Goal: Task Accomplishment & Management: Complete application form

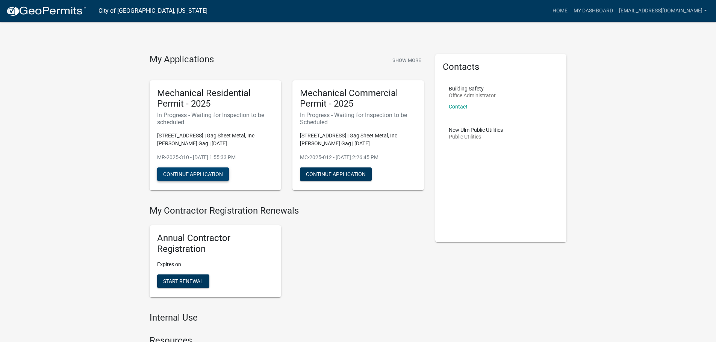
click at [180, 179] on button "Continue Application" at bounding box center [193, 175] width 72 height 14
click at [335, 175] on button "Continue Application" at bounding box center [336, 175] width 72 height 14
click at [342, 177] on button "Continue Application" at bounding box center [336, 175] width 72 height 14
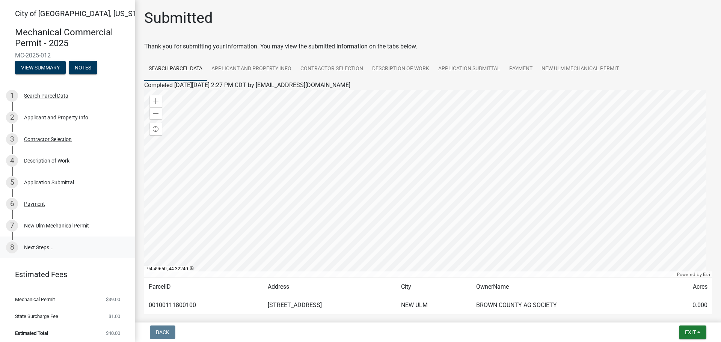
click at [33, 249] on link "8 Next Steps..." at bounding box center [67, 248] width 135 height 22
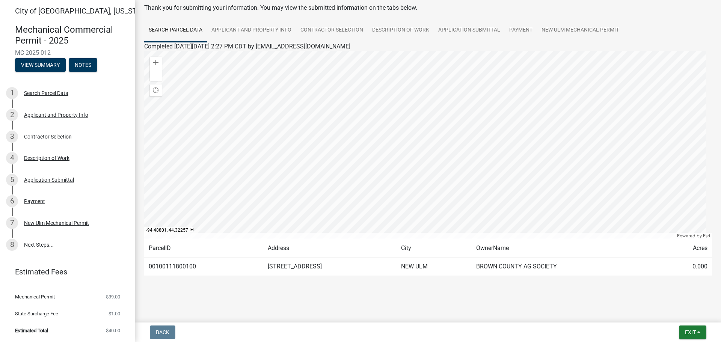
scroll to position [39, 0]
click at [46, 243] on link "8 Next Steps..." at bounding box center [67, 245] width 135 height 22
click at [42, 217] on div "7 New Ulm Mechanical Permit" at bounding box center [64, 223] width 117 height 12
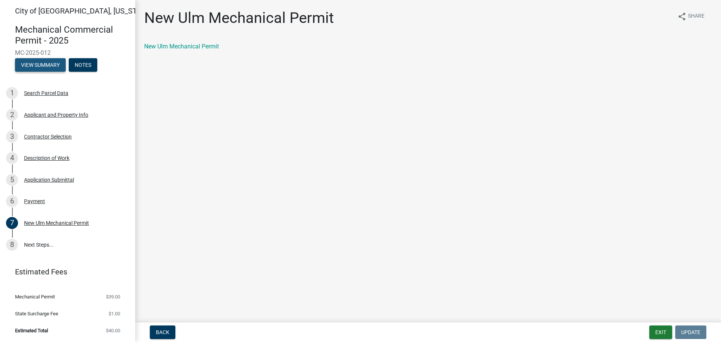
click at [30, 66] on button "View Summary" at bounding box center [40, 65] width 51 height 14
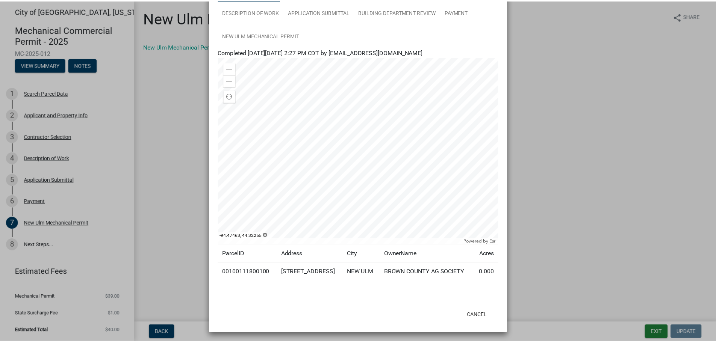
scroll to position [74, 0]
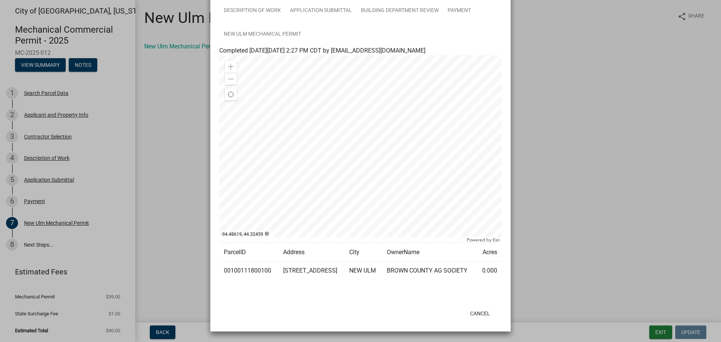
click at [82, 64] on ngb-modal-window "Summary × Printer Friendly Search Parcel Data Applicant and Property Info Contr…" at bounding box center [360, 171] width 721 height 342
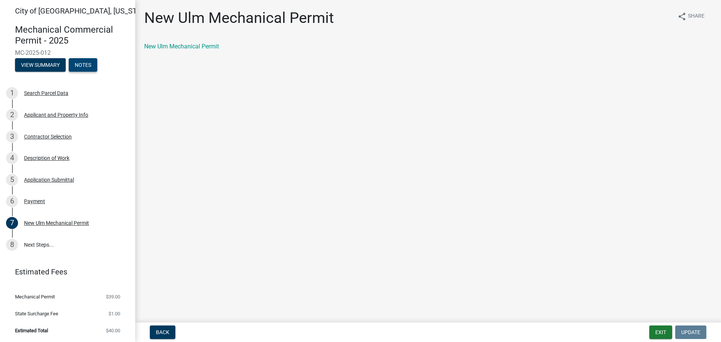
click at [88, 66] on button "Notes" at bounding box center [83, 65] width 29 height 14
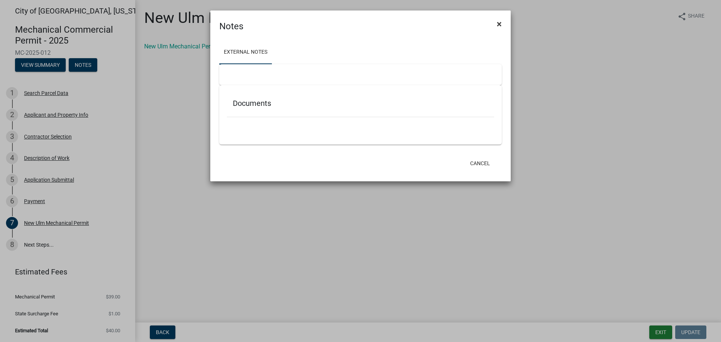
click at [498, 25] on span "×" at bounding box center [499, 24] width 5 height 11
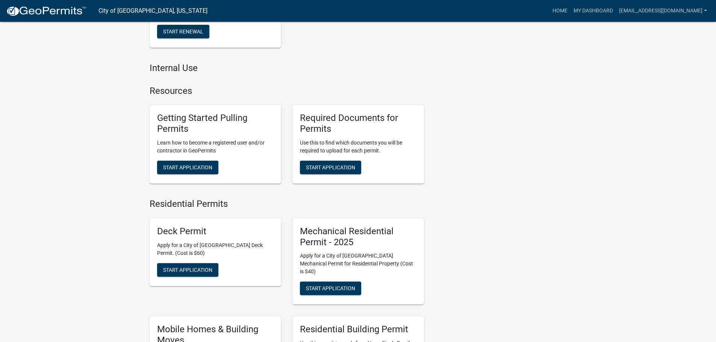
scroll to position [263, 0]
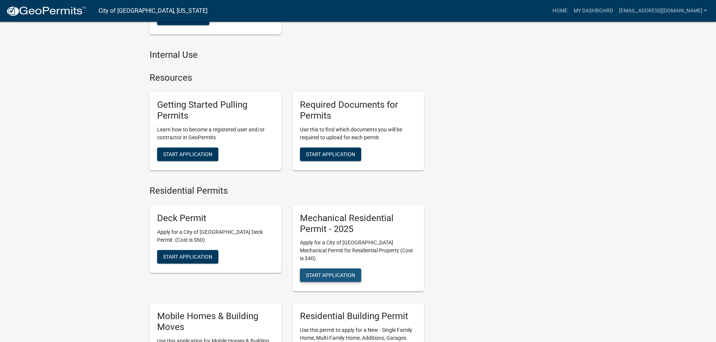
click at [340, 272] on span "Start Application" at bounding box center [330, 275] width 49 height 6
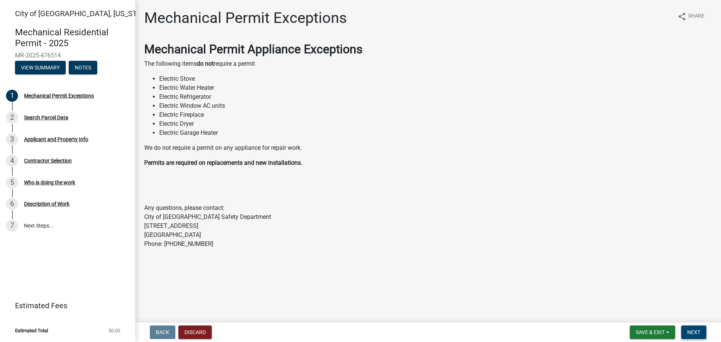
click at [696, 333] on span "Next" at bounding box center [694, 333] width 13 height 6
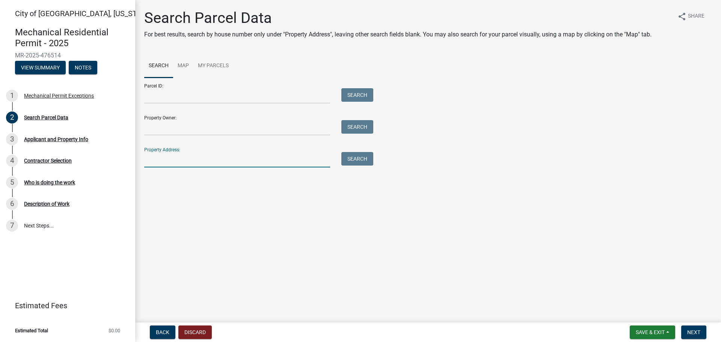
click at [155, 157] on input "Property Address:" at bounding box center [237, 159] width 186 height 15
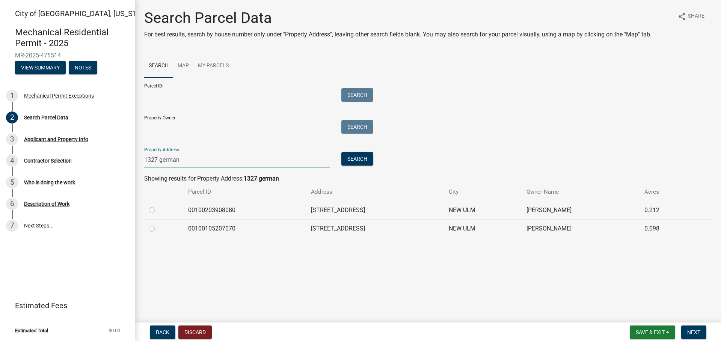
type input "1327 german"
click at [158, 206] on label at bounding box center [158, 206] width 0 height 0
click at [158, 211] on input "radio" at bounding box center [160, 208] width 5 height 5
radio input "true"
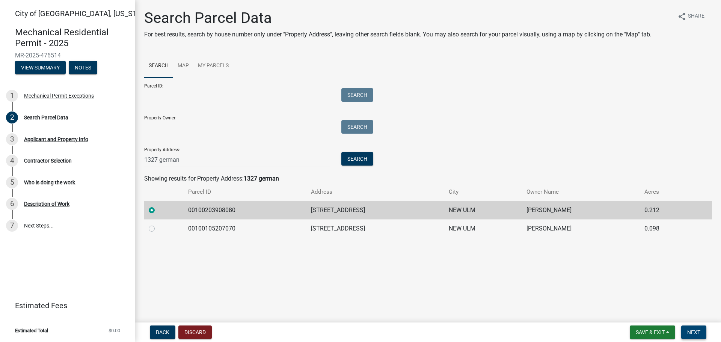
click at [688, 334] on span "Next" at bounding box center [694, 333] width 13 height 6
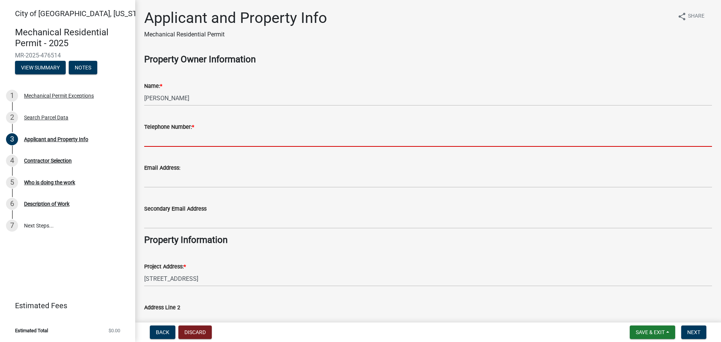
click at [170, 140] on input "Telephone Number: *" at bounding box center [428, 139] width 568 height 15
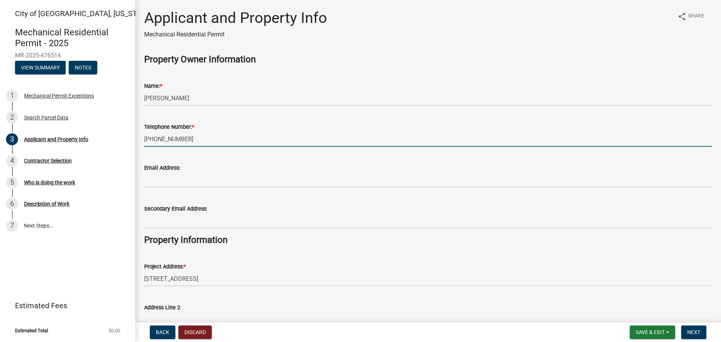
type input "[PHONE_NUMBER]"
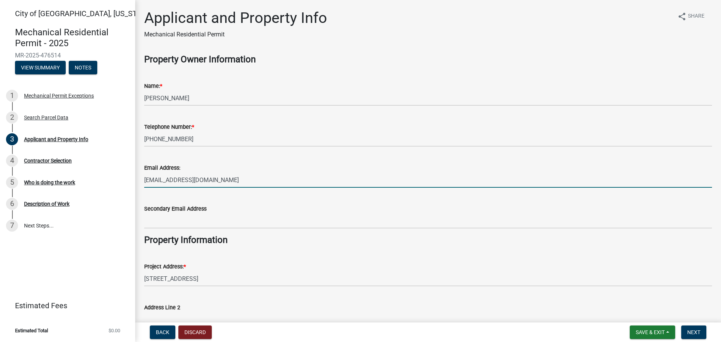
type input "[EMAIL_ADDRESS][DOMAIN_NAME]"
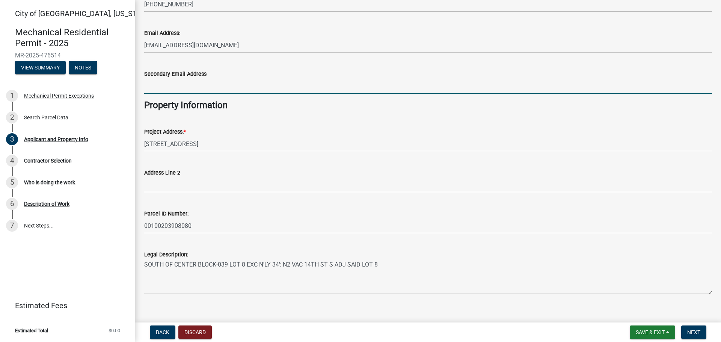
scroll to position [145, 0]
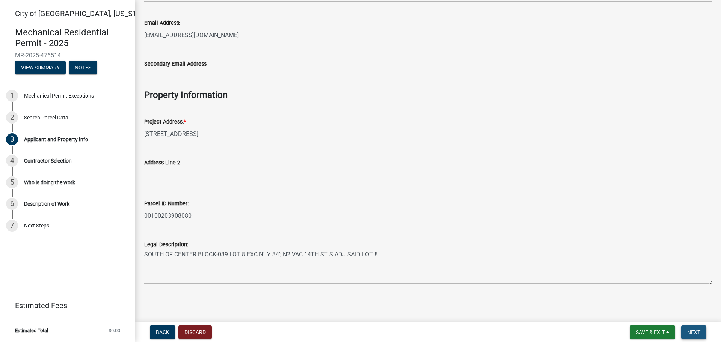
click at [697, 335] on span "Next" at bounding box center [694, 333] width 13 height 6
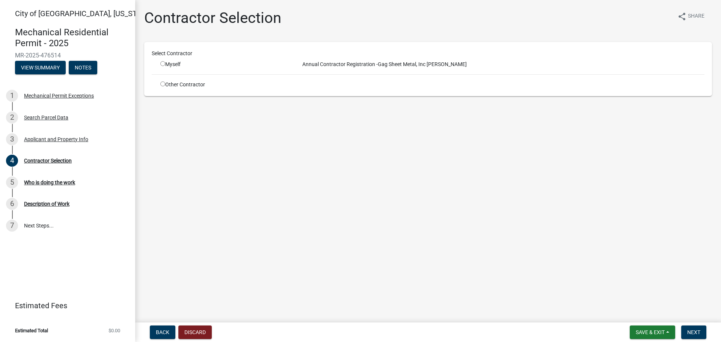
drag, startPoint x: 162, startPoint y: 63, endPoint x: 183, endPoint y: 84, distance: 30.3
click at [162, 63] on input "radio" at bounding box center [162, 63] width 5 height 5
radio input "true"
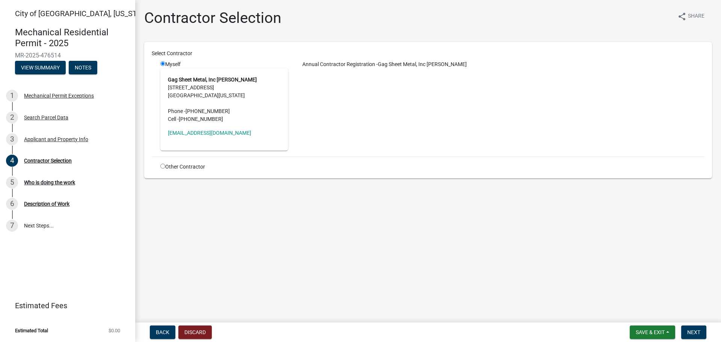
click at [195, 98] on address "Gag Sheet Metal, Inc [PERSON_NAME] Gag [STREET_ADDRESS][US_STATE] Phone - [PHON…" at bounding box center [224, 99] width 113 height 47
click at [698, 332] on span "Next" at bounding box center [694, 333] width 13 height 6
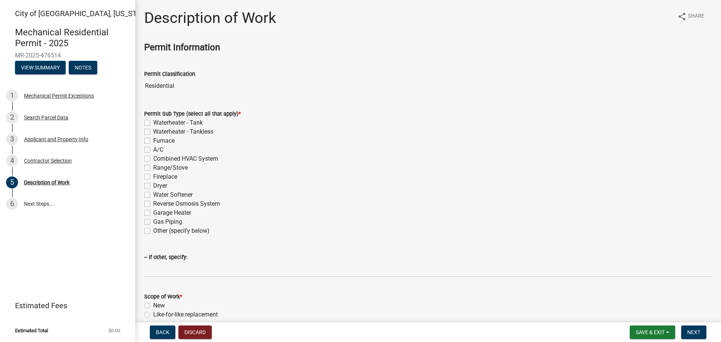
click at [153, 141] on label "Furnace" at bounding box center [163, 140] width 21 height 9
click at [153, 141] on input "Furnace" at bounding box center [155, 138] width 5 height 5
checkbox input "true"
checkbox input "false"
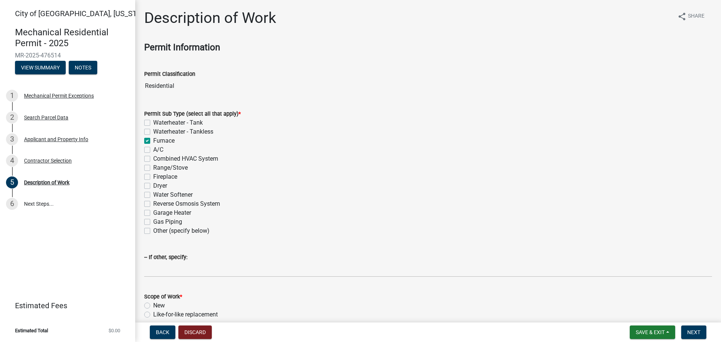
checkbox input "true"
checkbox input "false"
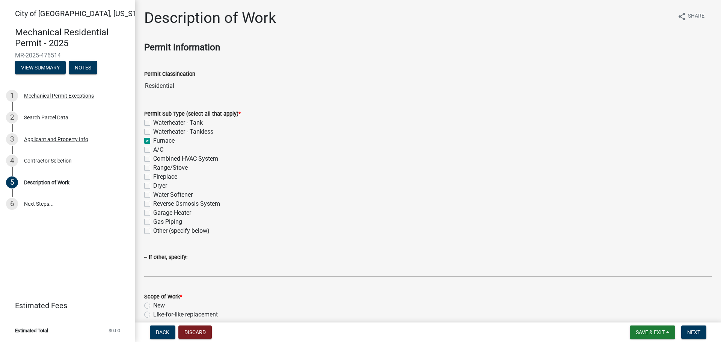
checkbox input "false"
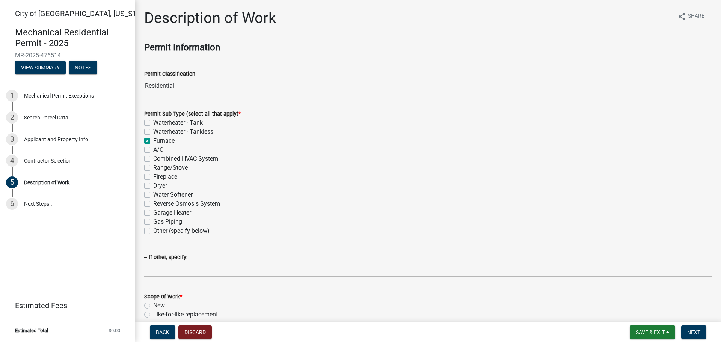
checkbox input "false"
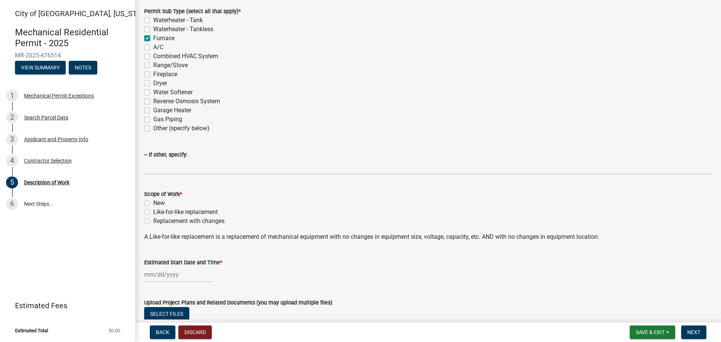
scroll to position [150, 0]
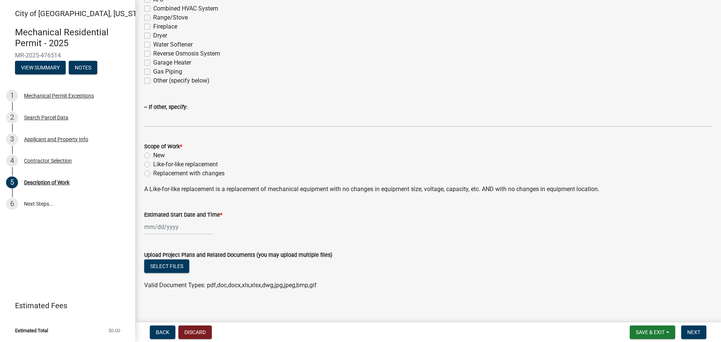
click at [153, 166] on label "Like-for-like replacement" at bounding box center [185, 164] width 65 height 9
click at [153, 165] on input "Like-for-like replacement" at bounding box center [155, 162] width 5 height 5
radio input "true"
click at [146, 225] on div at bounding box center [178, 226] width 69 height 15
select select "9"
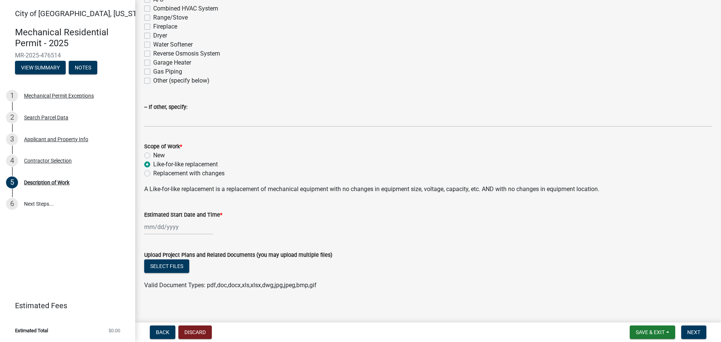
select select "2025"
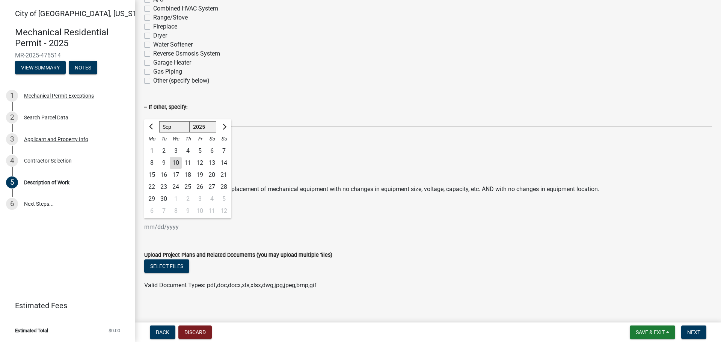
click at [153, 178] on div "15" at bounding box center [152, 175] width 12 height 12
type input "[DATE]"
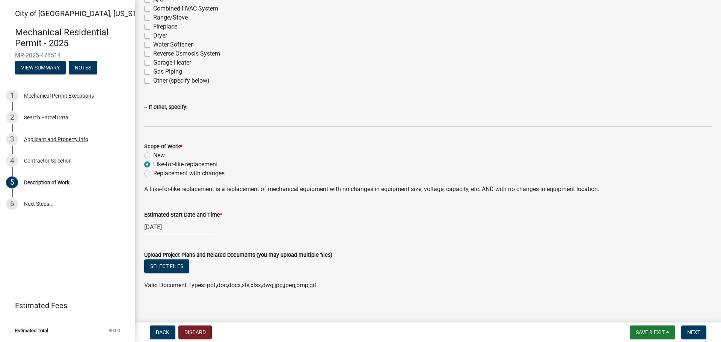
scroll to position [157, 0]
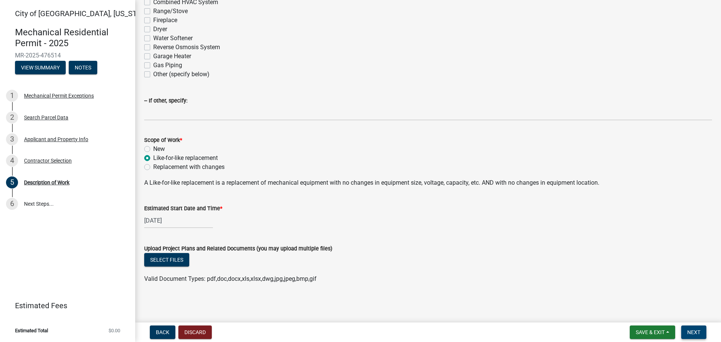
click at [697, 331] on span "Next" at bounding box center [694, 333] width 13 height 6
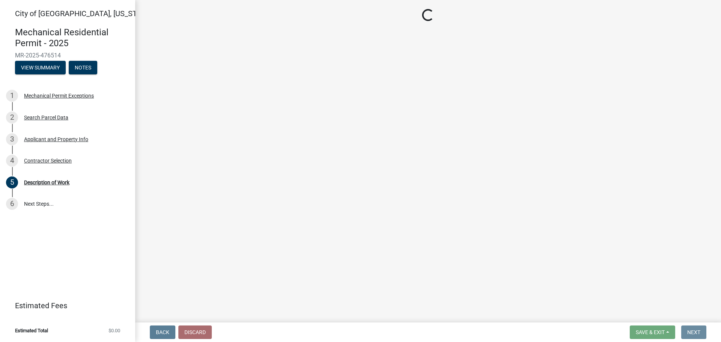
scroll to position [0, 0]
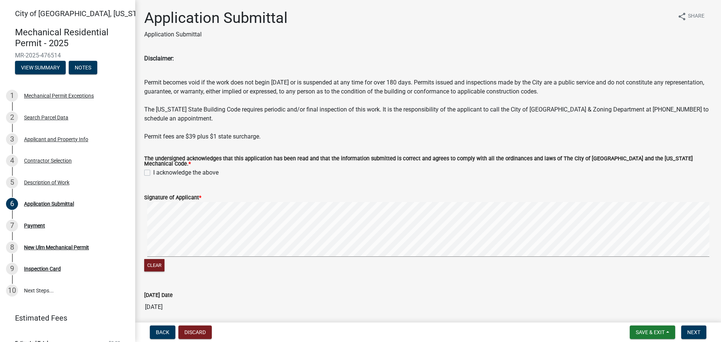
click at [148, 165] on div "The undersigned acknowledges that this application has been read and that the i…" at bounding box center [428, 162] width 568 height 12
drag, startPoint x: 146, startPoint y: 168, endPoint x: 148, endPoint y: 177, distance: 9.2
click at [153, 171] on label "I acknowledge the above" at bounding box center [185, 172] width 65 height 9
click at [153, 171] on input "I acknowledge the above" at bounding box center [155, 170] width 5 height 5
checkbox input "true"
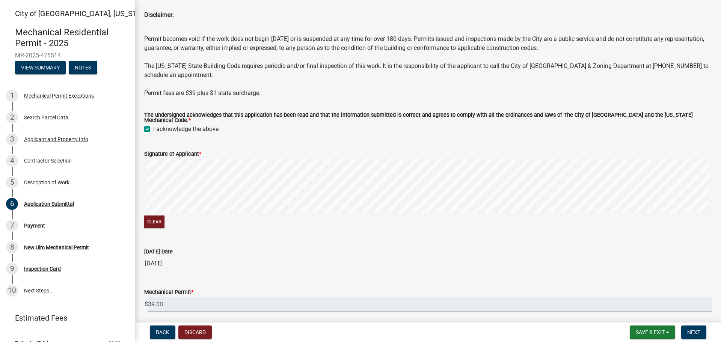
scroll to position [138, 0]
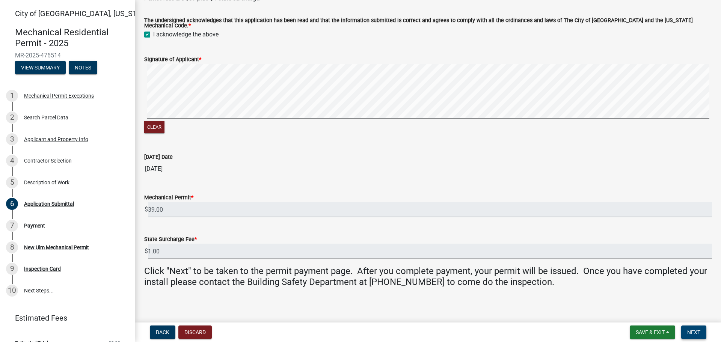
click at [700, 333] on span "Next" at bounding box center [694, 333] width 13 height 6
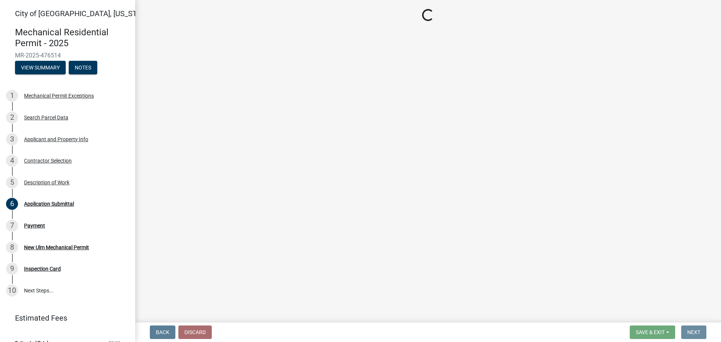
scroll to position [0, 0]
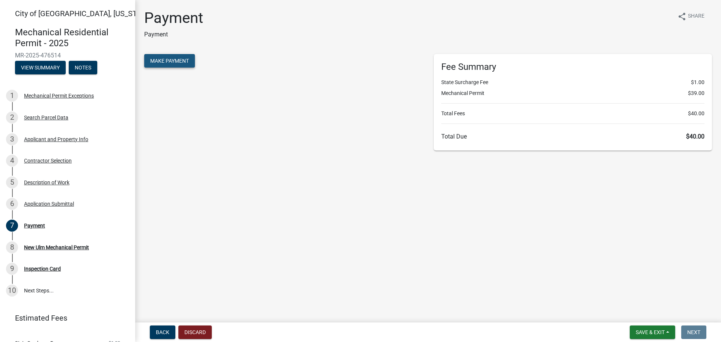
click at [178, 59] on span "Make Payment" at bounding box center [169, 61] width 39 height 6
